Goal: Find contact information: Obtain details needed to contact an individual or organization

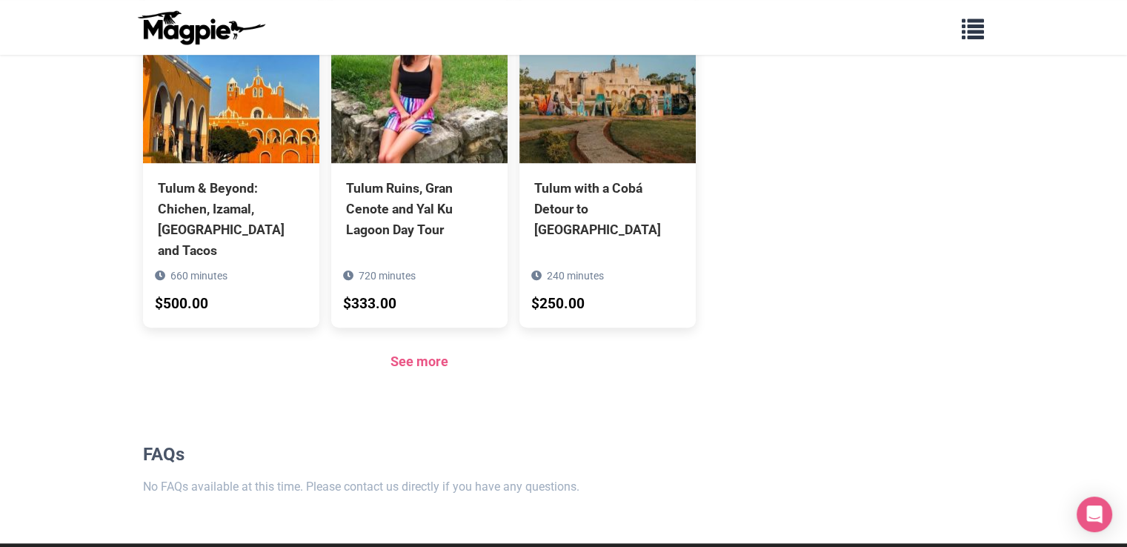
scroll to position [1122, 0]
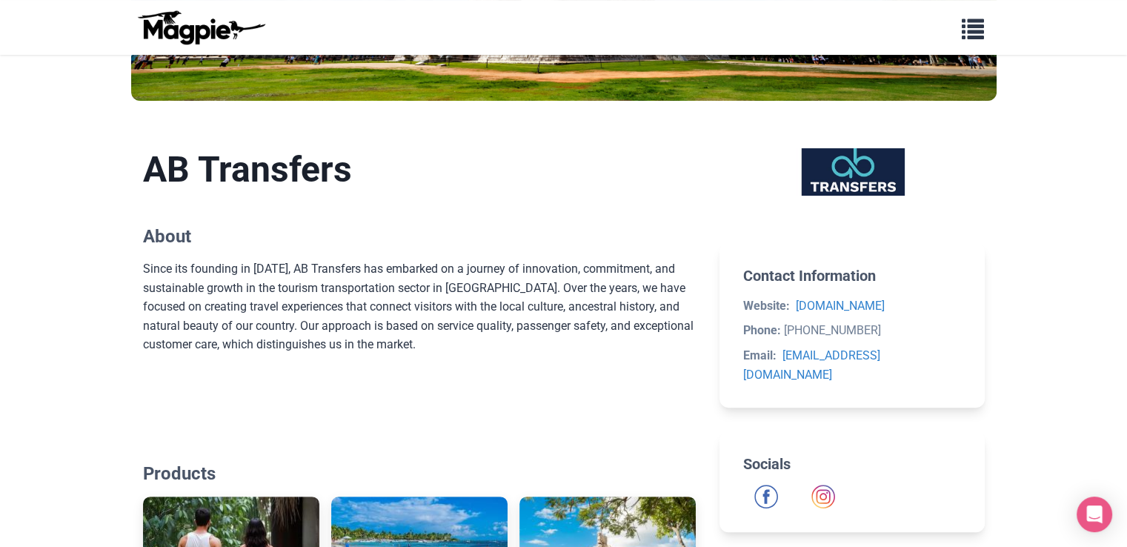
scroll to position [296, 0]
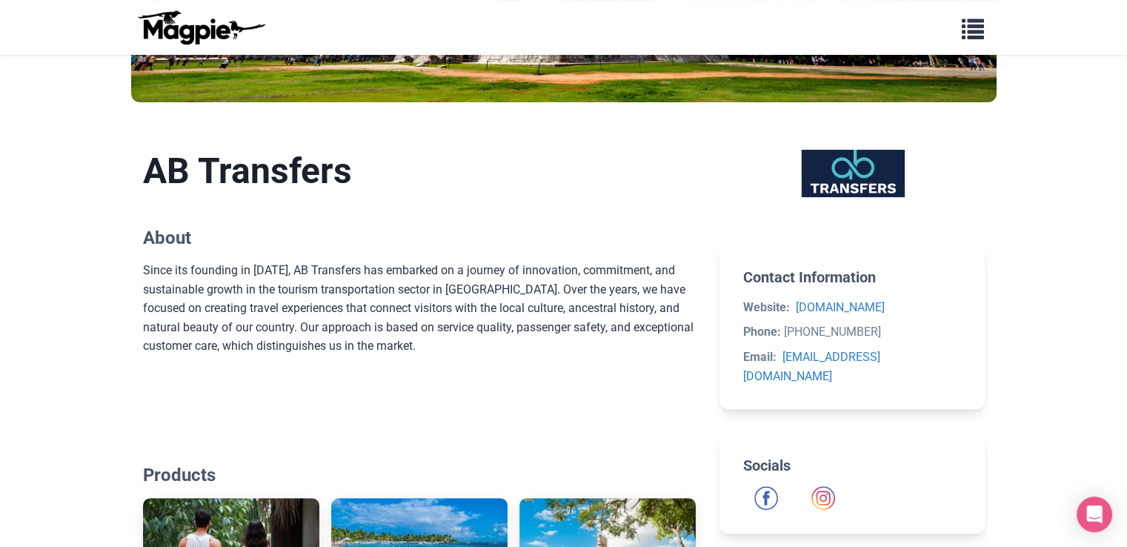
click at [768, 279] on h2 "Contact Information" at bounding box center [851, 277] width 217 height 18
drag, startPoint x: 768, startPoint y: 279, endPoint x: 817, endPoint y: 276, distance: 49.0
click at [817, 276] on h2 "Contact Information" at bounding box center [851, 277] width 217 height 18
copy h2 "Contact Information"
click at [762, 304] on strong "Website:" at bounding box center [766, 307] width 47 height 14
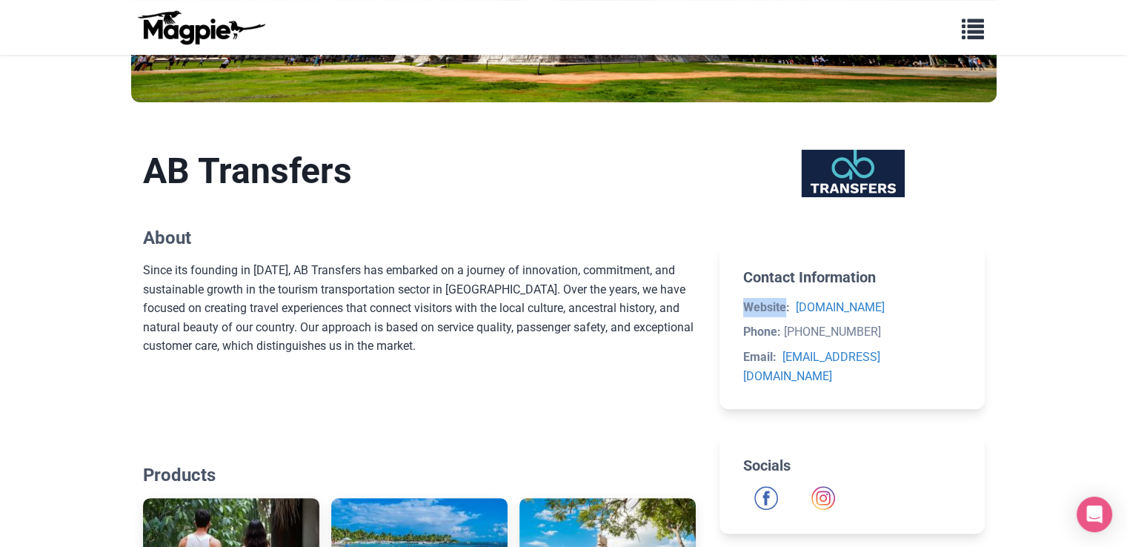
click at [762, 304] on strong "Website:" at bounding box center [766, 307] width 47 height 14
click at [508, 287] on div "Since its founding in [DATE], AB Transfers has embarked on a journey of innovat…" at bounding box center [419, 327] width 553 height 133
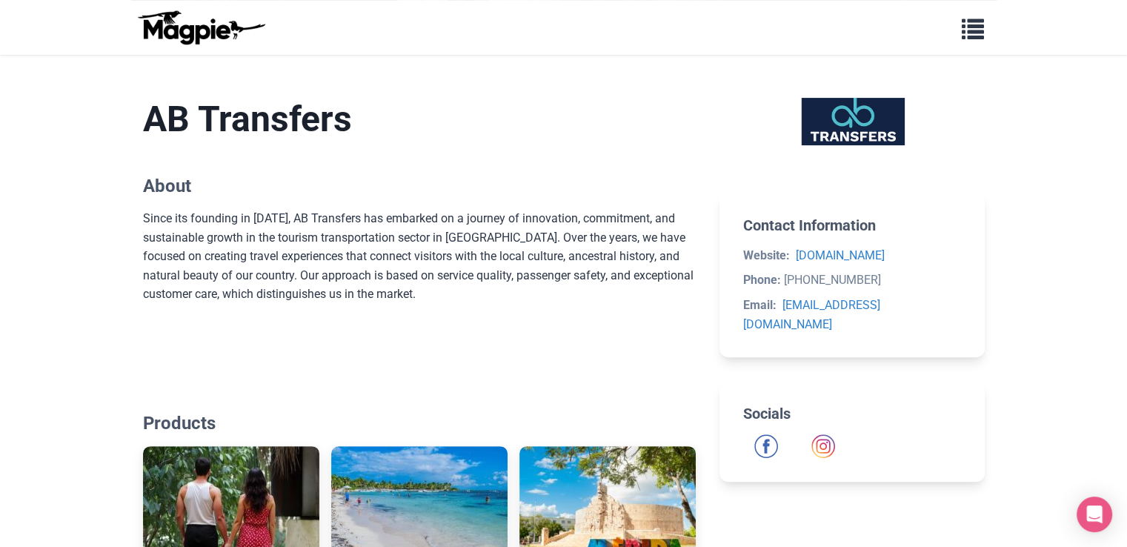
scroll to position [444, 0]
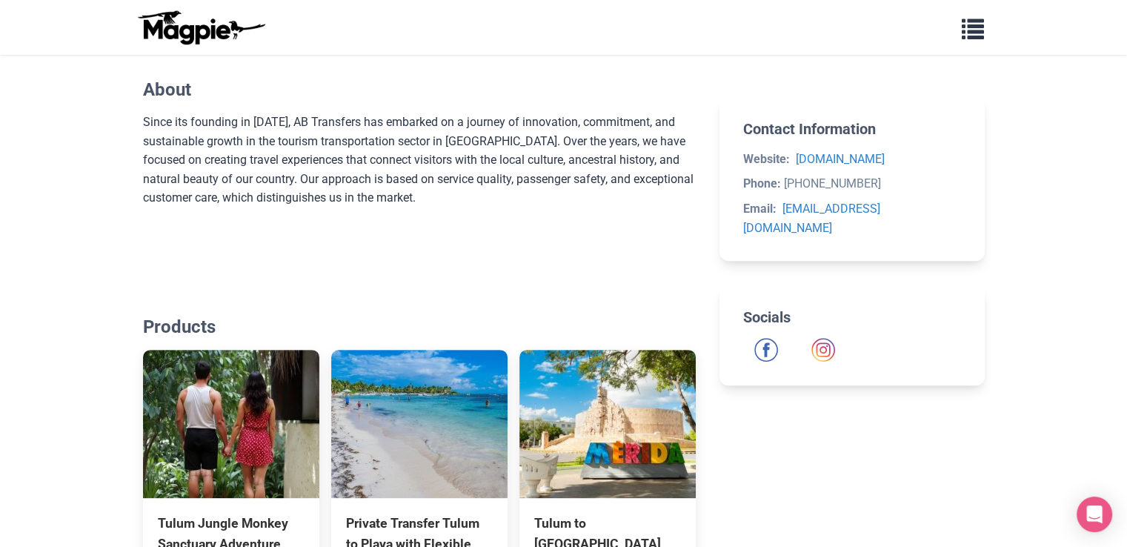
click at [767, 308] on h2 "Socials" at bounding box center [851, 317] width 217 height 18
copy h2 "Socials"
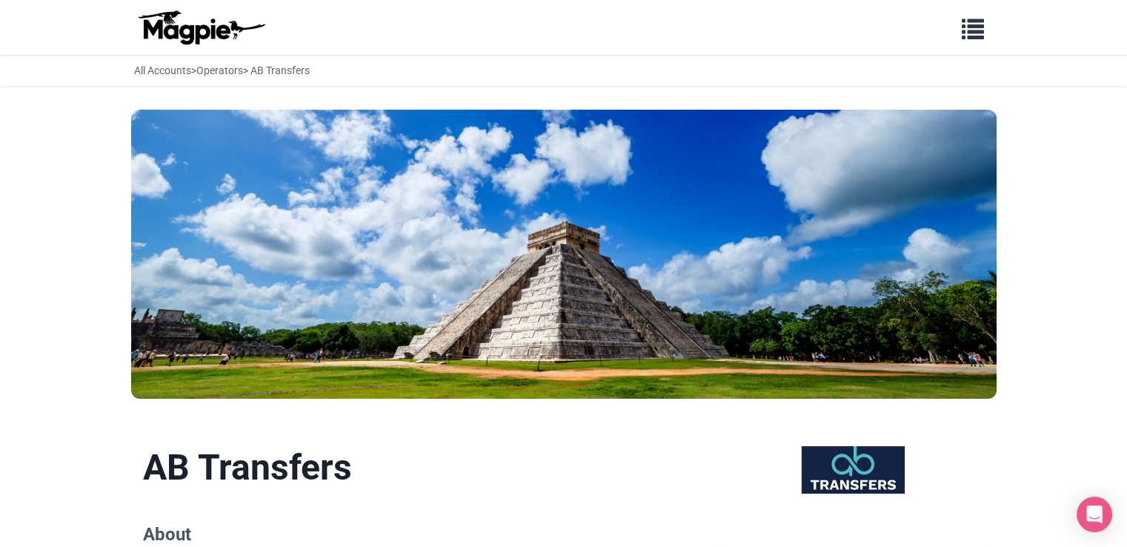
scroll to position [370, 0]
